Goal: Information Seeking & Learning: Learn about a topic

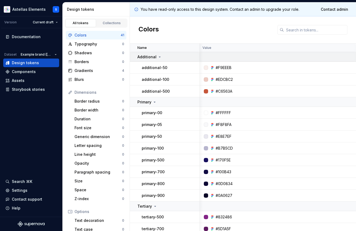
scroll to position [0, 1]
click at [157, 59] on icon at bounding box center [159, 57] width 4 height 4
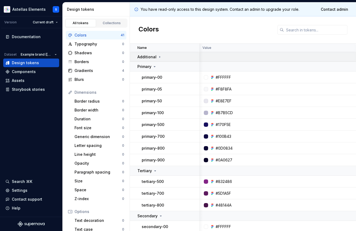
click at [157, 59] on icon at bounding box center [159, 57] width 4 height 4
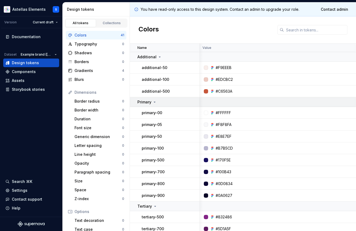
click at [153, 103] on icon at bounding box center [154, 102] width 4 height 4
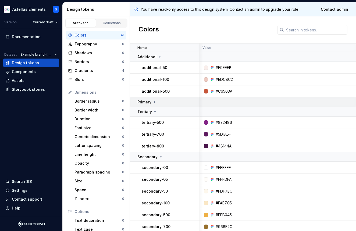
click at [153, 102] on icon at bounding box center [154, 102] width 4 height 4
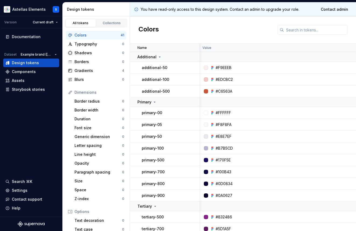
click at [207, 113] on div at bounding box center [206, 113] width 4 height 4
click at [218, 113] on div "#FFFFFF" at bounding box center [222, 112] width 15 height 5
click at [152, 113] on p "primary-00" at bounding box center [152, 112] width 20 height 5
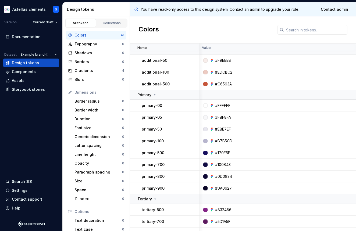
scroll to position [7, 1]
click at [165, 121] on td "primary-05" at bounding box center [165, 118] width 70 height 12
click at [162, 109] on td "primary-00" at bounding box center [165, 106] width 70 height 12
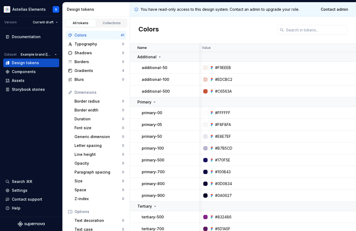
scroll to position [0, 1]
click at [206, 92] on div at bounding box center [205, 91] width 4 height 4
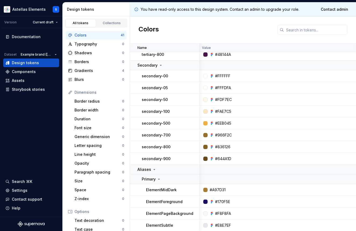
scroll to position [233, 1]
